Goal: Task Accomplishment & Management: Manage account settings

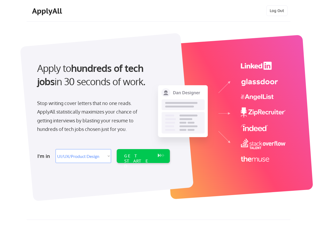
select select ""design""
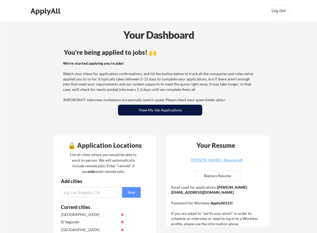
click at [147, 113] on button "View My Job Applications" at bounding box center [160, 110] width 84 height 11
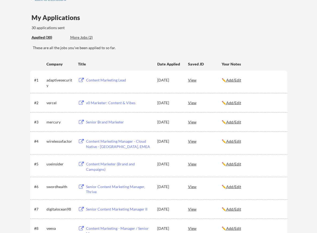
scroll to position [50, 0]
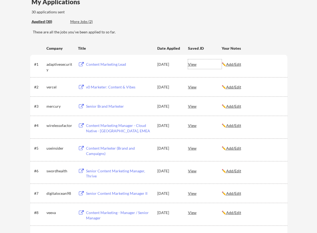
click at [193, 65] on div "View" at bounding box center [205, 64] width 34 height 10
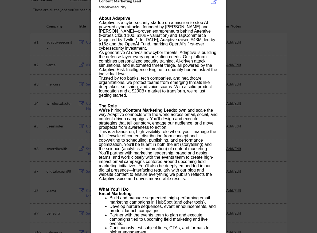
scroll to position [0, 0]
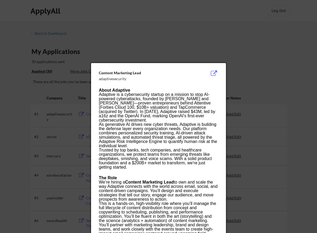
click at [248, 96] on div at bounding box center [158, 116] width 317 height 233
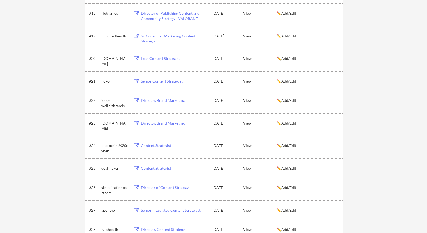
scroll to position [455, 0]
click at [248, 101] on div "View" at bounding box center [260, 101] width 34 height 10
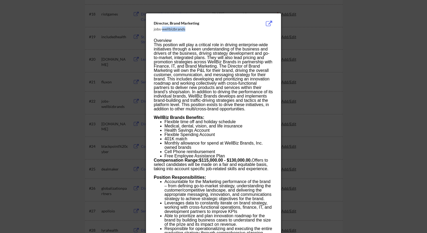
drag, startPoint x: 187, startPoint y: 28, endPoint x: 163, endPoint y: 29, distance: 24.1
click at [163, 29] on div "jobs-wellbizbrands" at bounding box center [200, 28] width 92 height 5
copy div "wellbizbrands"
click at [310, 50] on div at bounding box center [213, 116] width 427 height 233
